Goal: Information Seeking & Learning: Learn about a topic

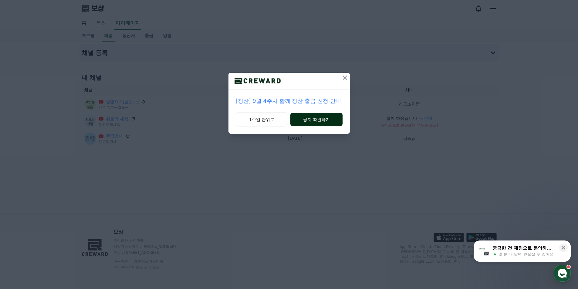
click at [312, 121] on font "공지 확인하기" at bounding box center [316, 119] width 27 height 5
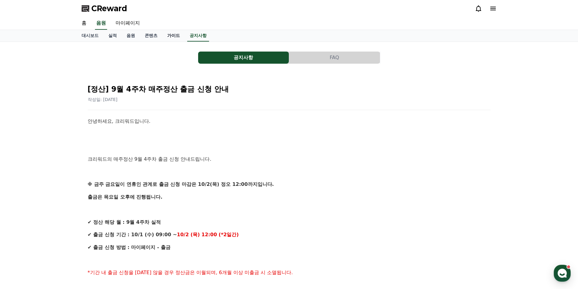
click at [175, 36] on link "가이드" at bounding box center [173, 36] width 22 height 12
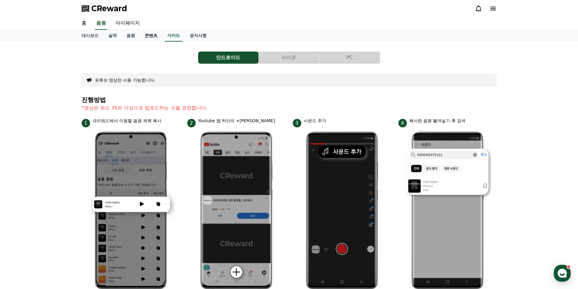
click at [147, 36] on link "콘텐츠" at bounding box center [151, 36] width 22 height 12
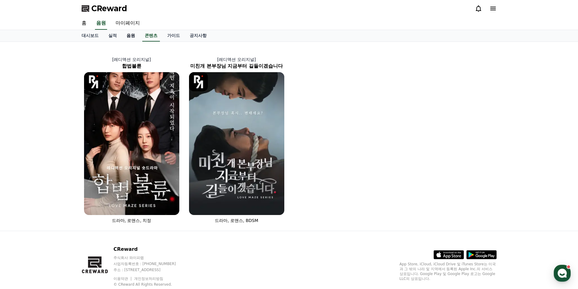
click at [128, 36] on link "음원" at bounding box center [131, 36] width 18 height 12
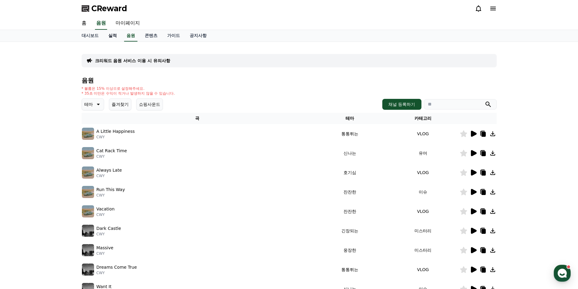
click at [111, 37] on link "실적" at bounding box center [113, 36] width 18 height 12
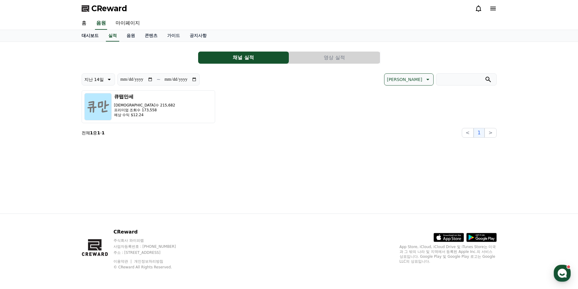
click at [89, 35] on link "대시보드" at bounding box center [90, 36] width 27 height 12
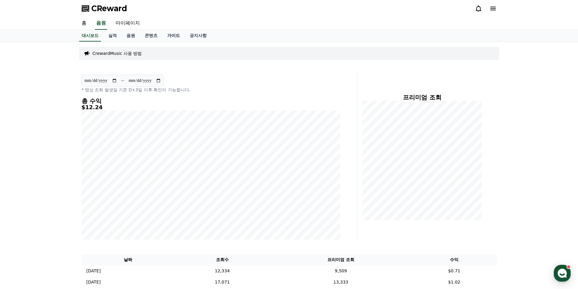
click at [179, 35] on link "가이드" at bounding box center [173, 36] width 22 height 12
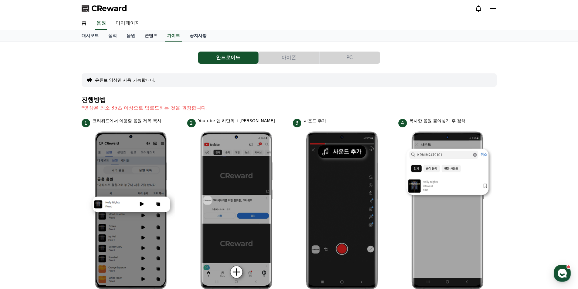
click at [155, 35] on link "콘텐츠" at bounding box center [151, 36] width 22 height 12
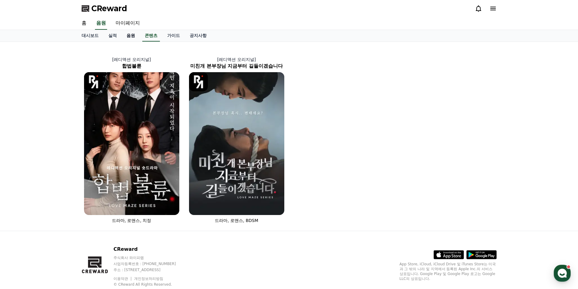
click at [130, 36] on link "음원" at bounding box center [131, 36] width 18 height 12
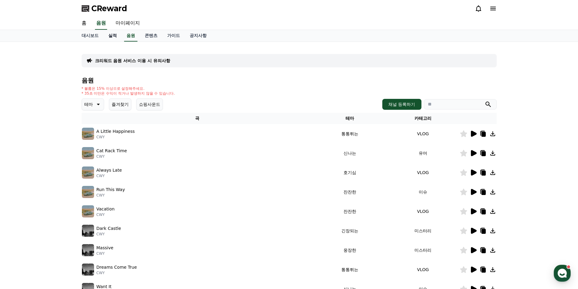
click at [118, 36] on link "실적" at bounding box center [113, 36] width 18 height 12
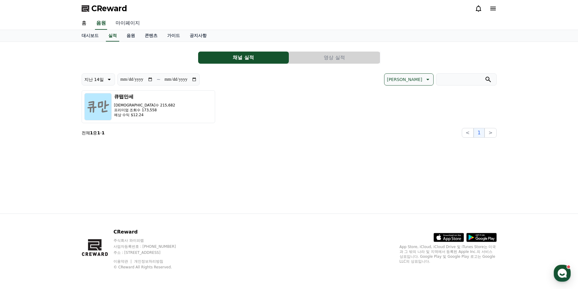
click at [136, 19] on link "마이페이지" at bounding box center [128, 23] width 34 height 13
select select "**********"
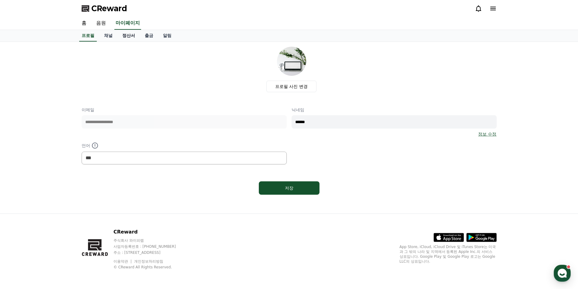
click at [131, 33] on link "정산서" at bounding box center [129, 36] width 22 height 12
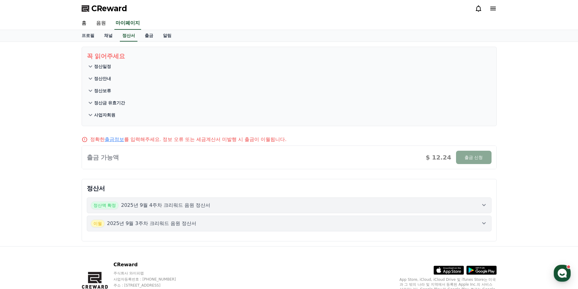
click at [470, 156] on div at bounding box center [289, 157] width 415 height 23
click at [167, 36] on link "알림" at bounding box center [167, 36] width 18 height 12
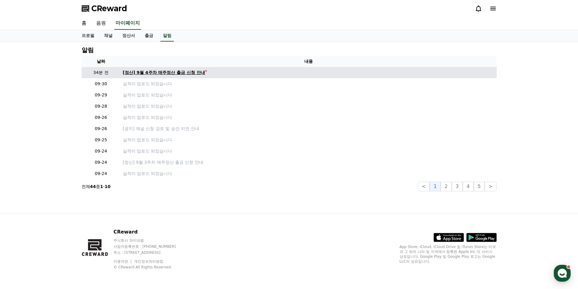
click at [198, 73] on div "[정산] 9월 4주차 매주정산 출금 신청 안내" at bounding box center [164, 73] width 83 height 6
